Goal: Navigation & Orientation: Go to known website

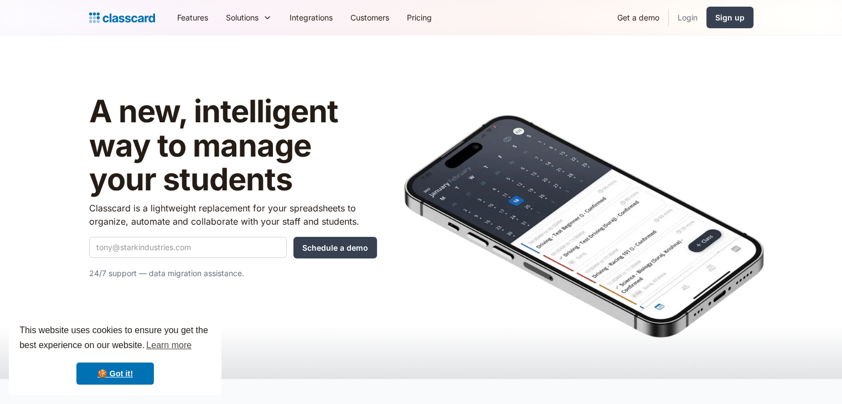
click at [694, 17] on link "Login" at bounding box center [688, 17] width 38 height 25
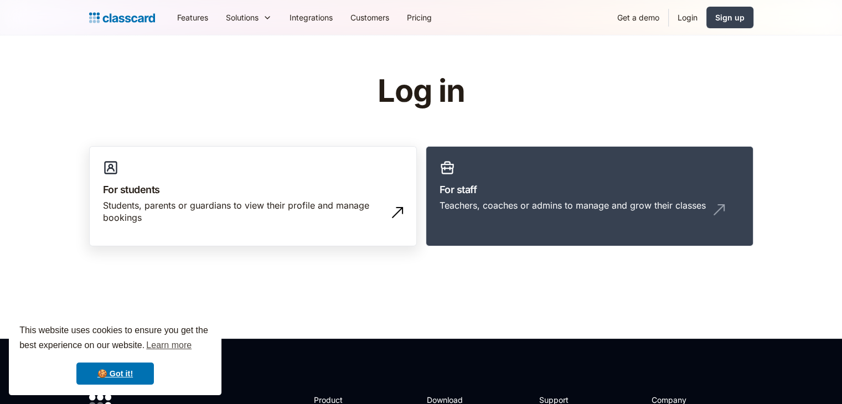
click at [276, 196] on link "For students Students, parents or guardians to view their profile and manage bo…" at bounding box center [253, 196] width 328 height 101
